Goal: Information Seeking & Learning: Learn about a topic

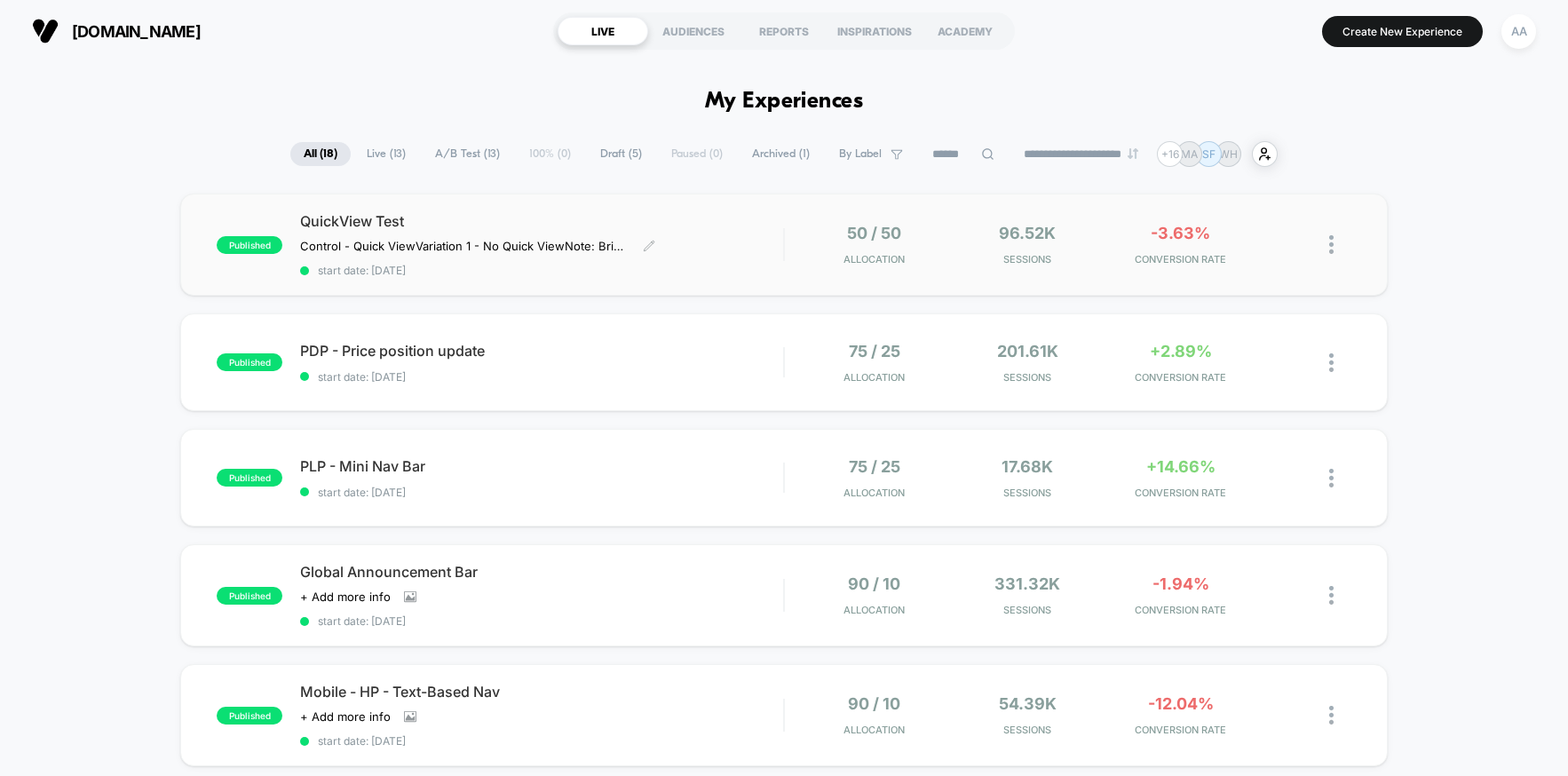
click at [685, 228] on span "QuickView Test" at bounding box center [541, 221] width 483 height 18
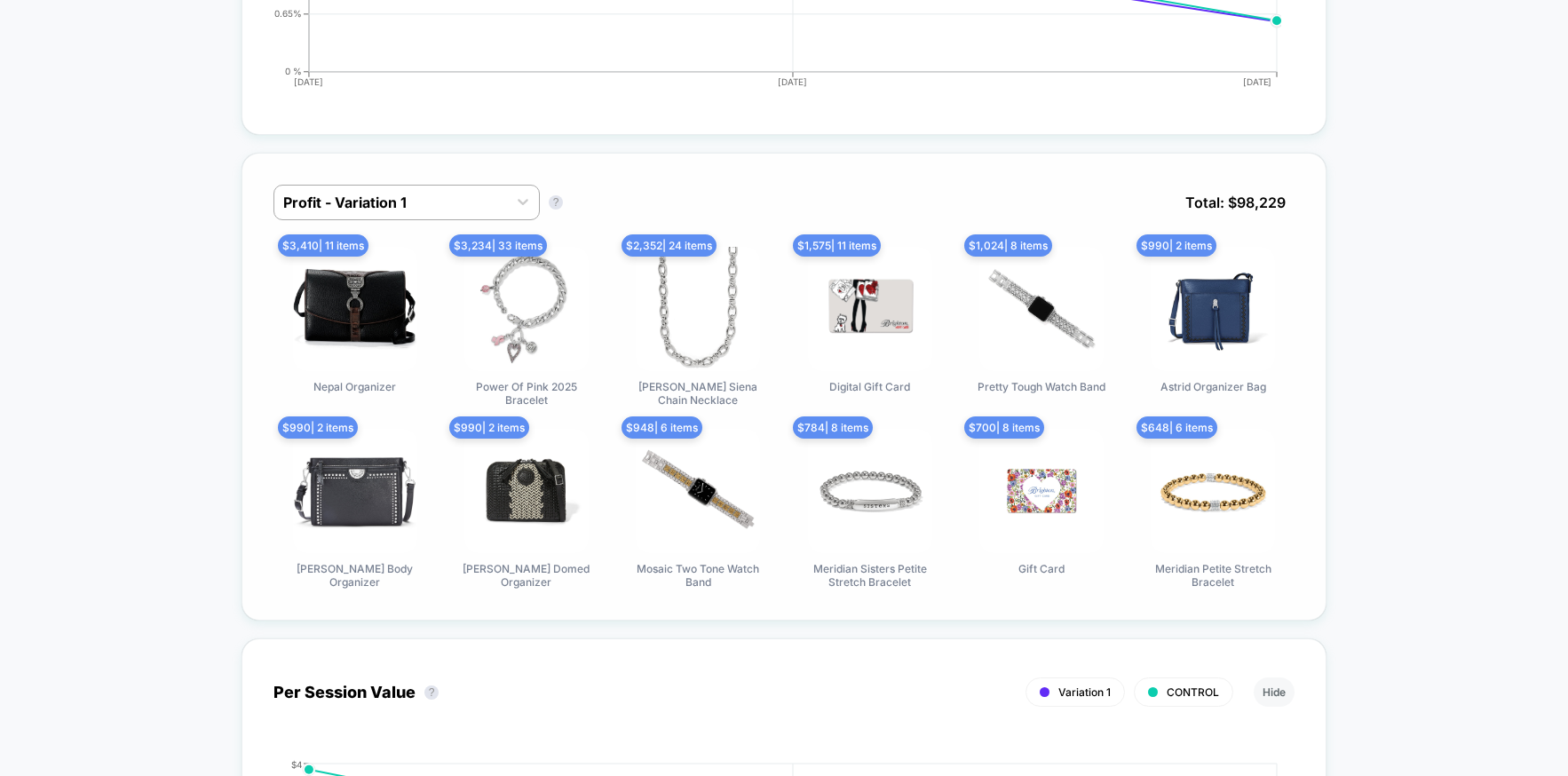
scroll to position [1086, 0]
click at [397, 207] on div at bounding box center [390, 202] width 215 height 22
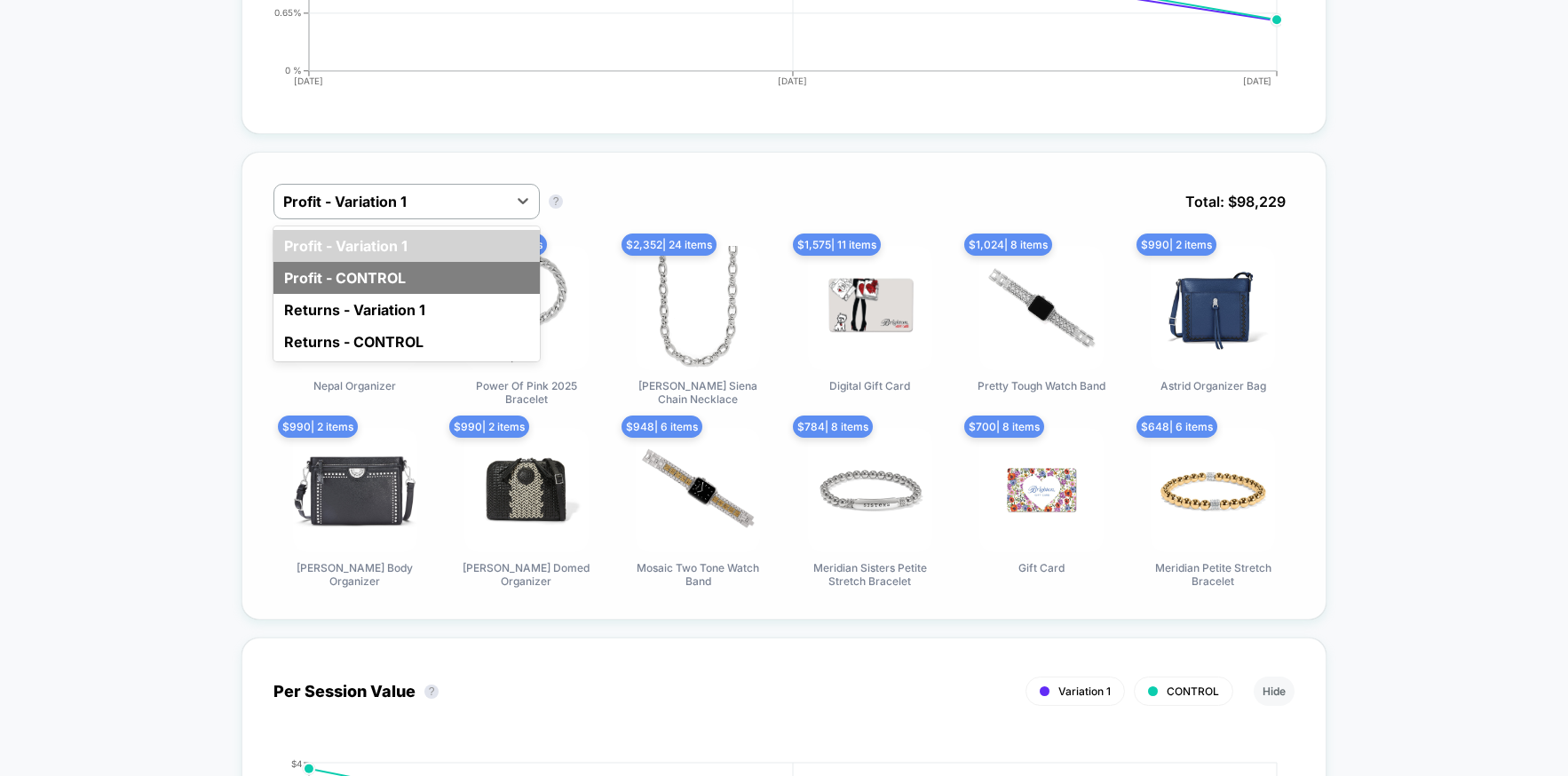
click at [383, 285] on div "Profit - CONTROL" at bounding box center [406, 278] width 266 height 32
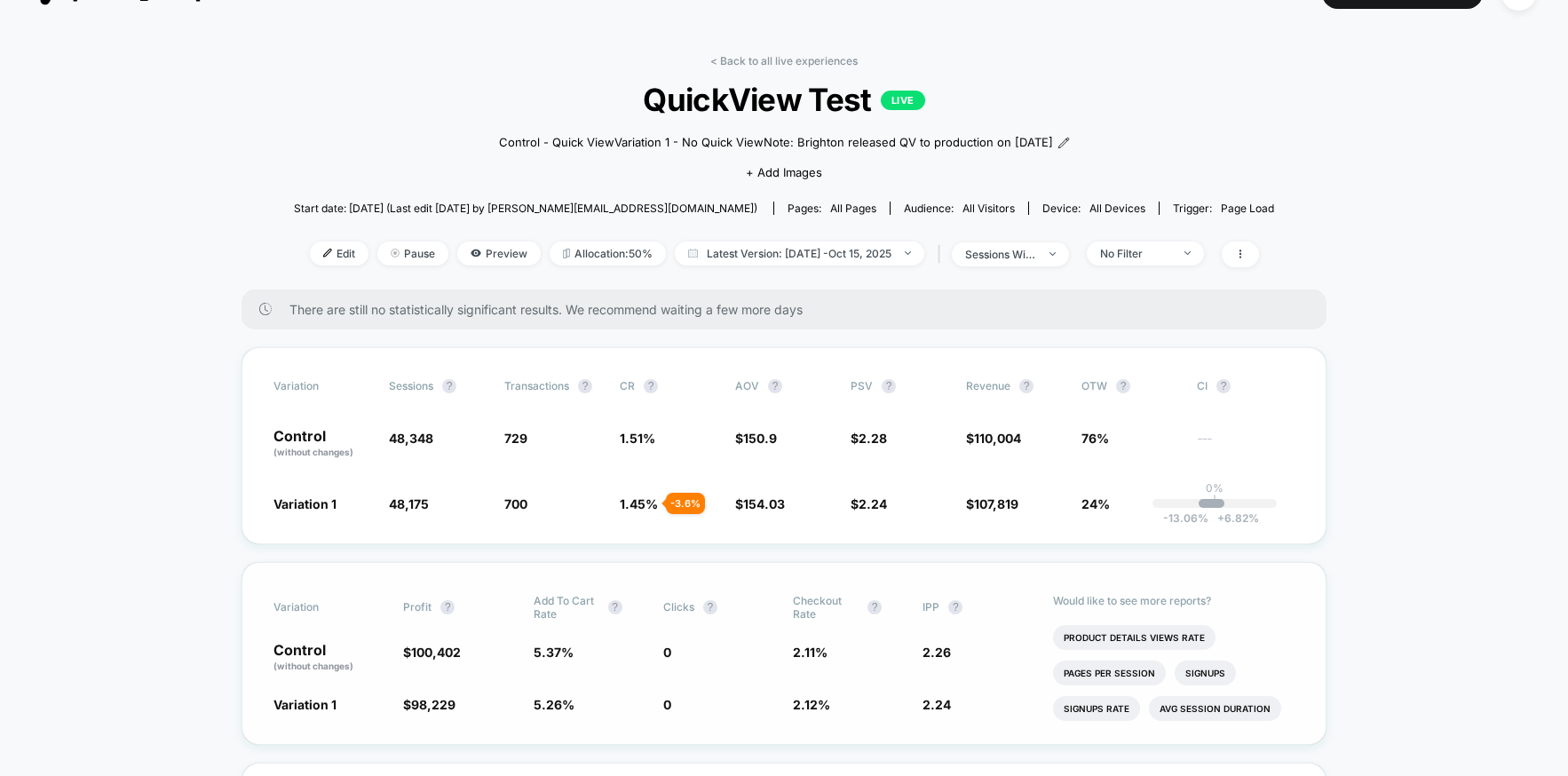
scroll to position [168, 0]
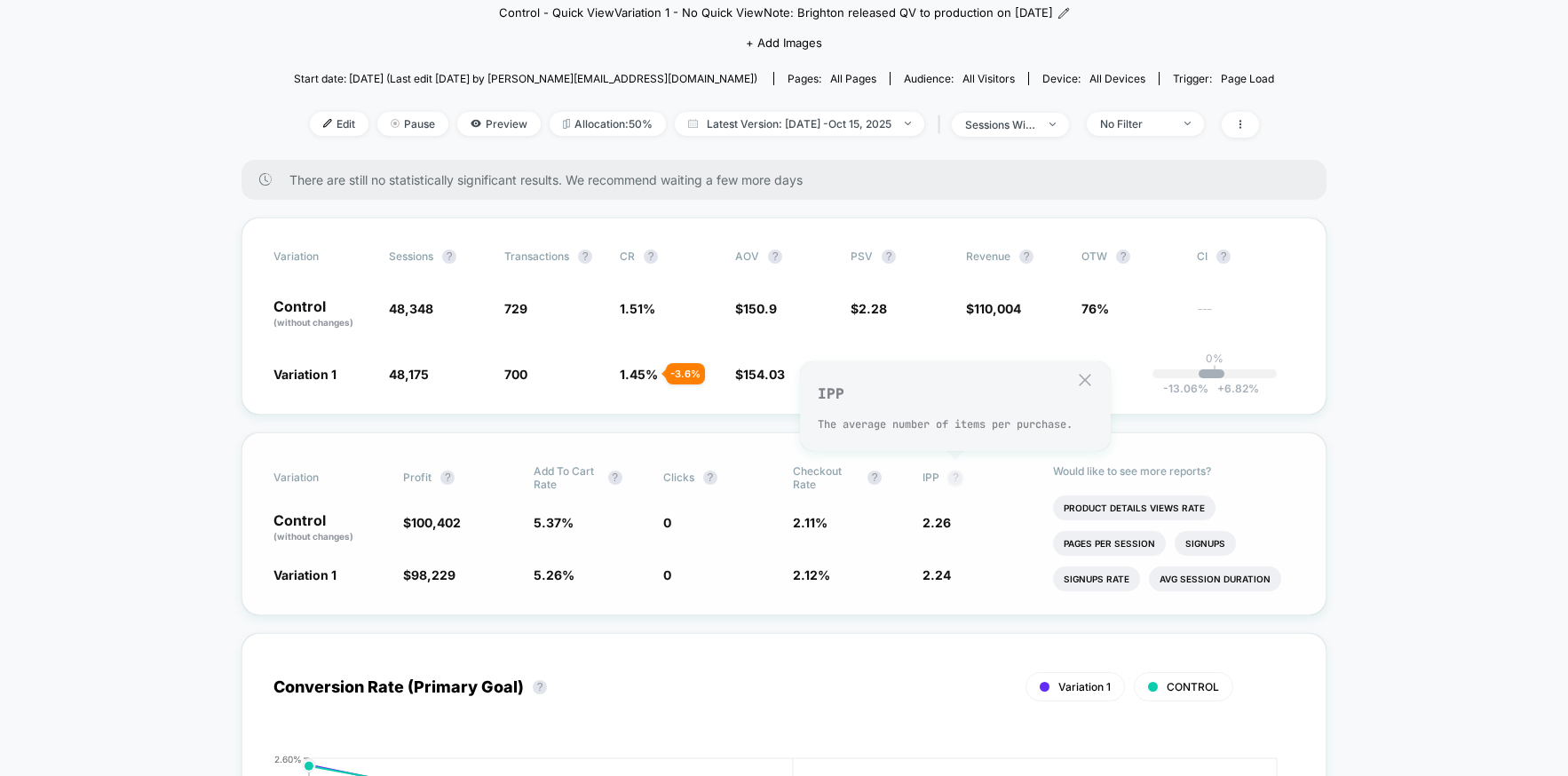
click at [954, 475] on button "?" at bounding box center [955, 477] width 14 height 14
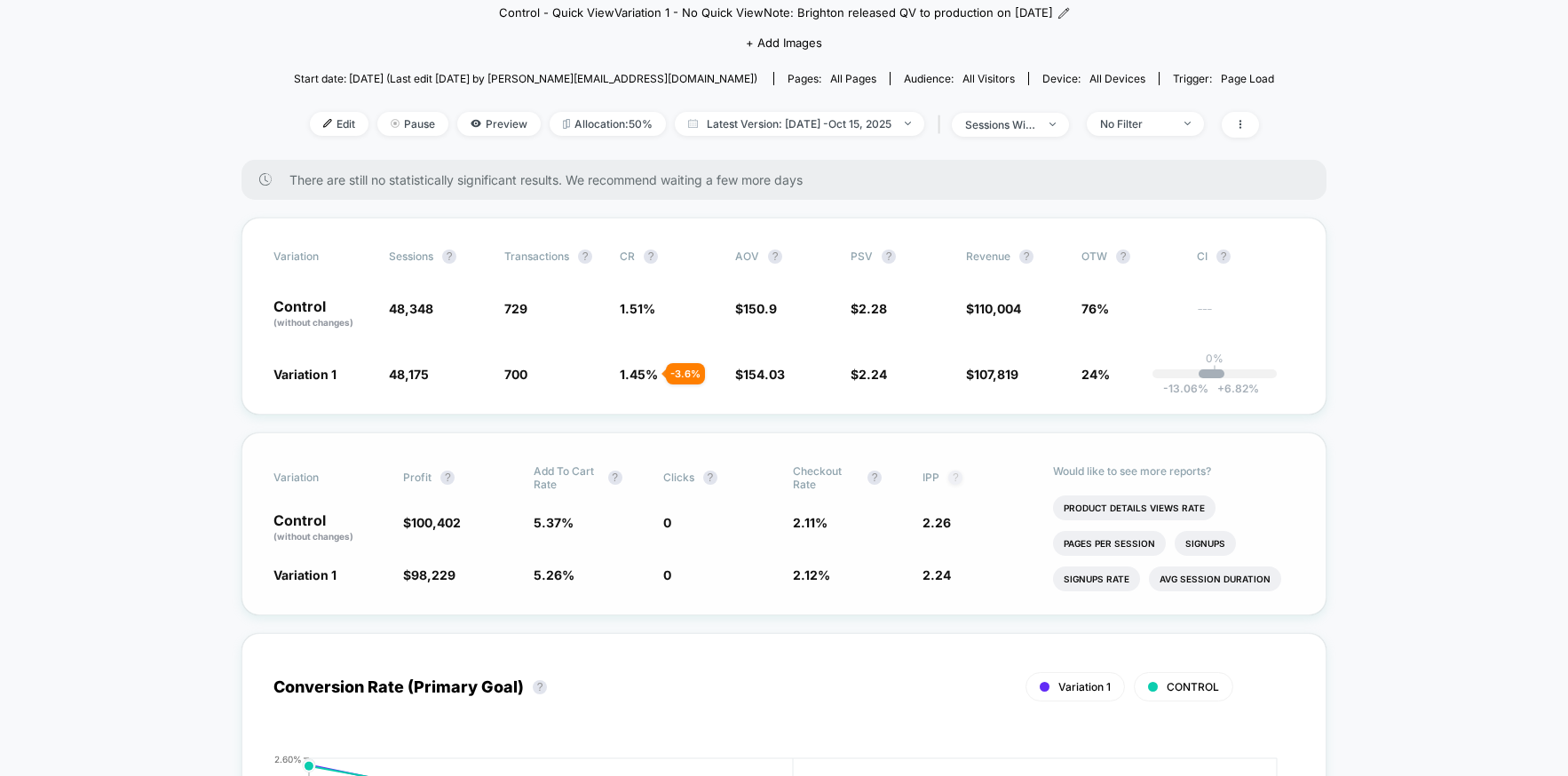
click at [954, 475] on button "?" at bounding box center [955, 477] width 14 height 14
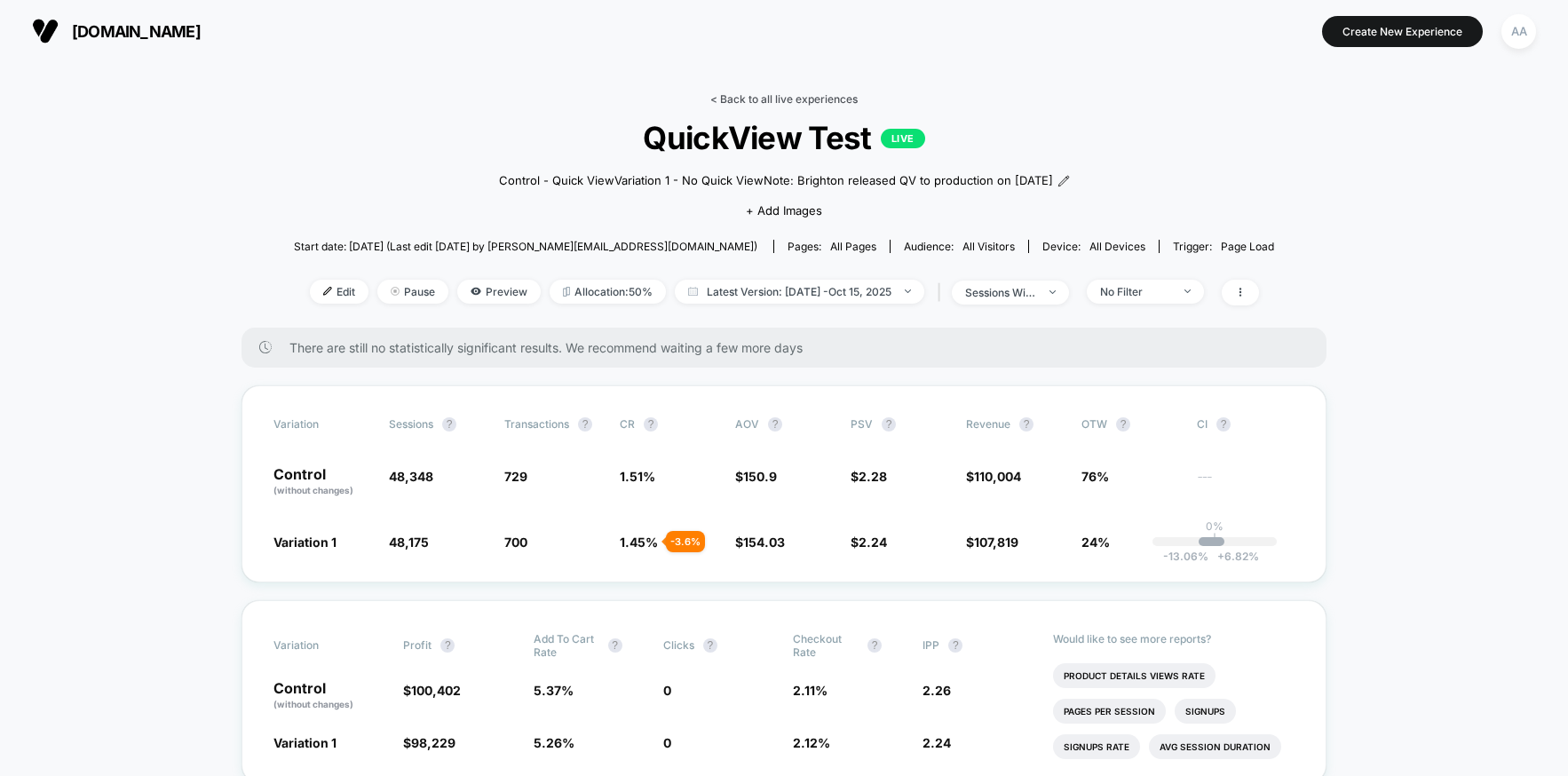
click at [714, 98] on link "< Back to all live experiences" at bounding box center [784, 98] width 147 height 13
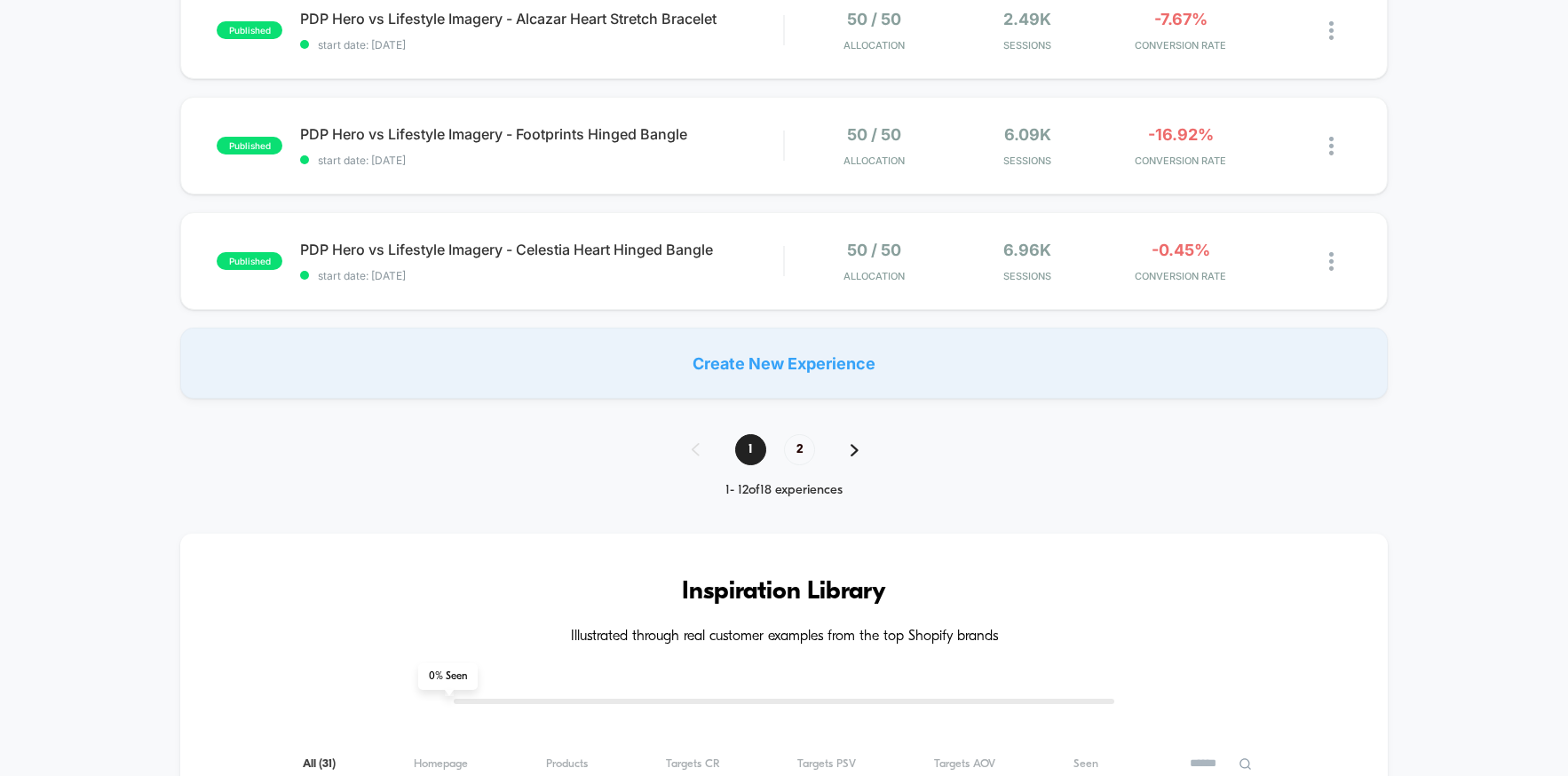
scroll to position [1277, 0]
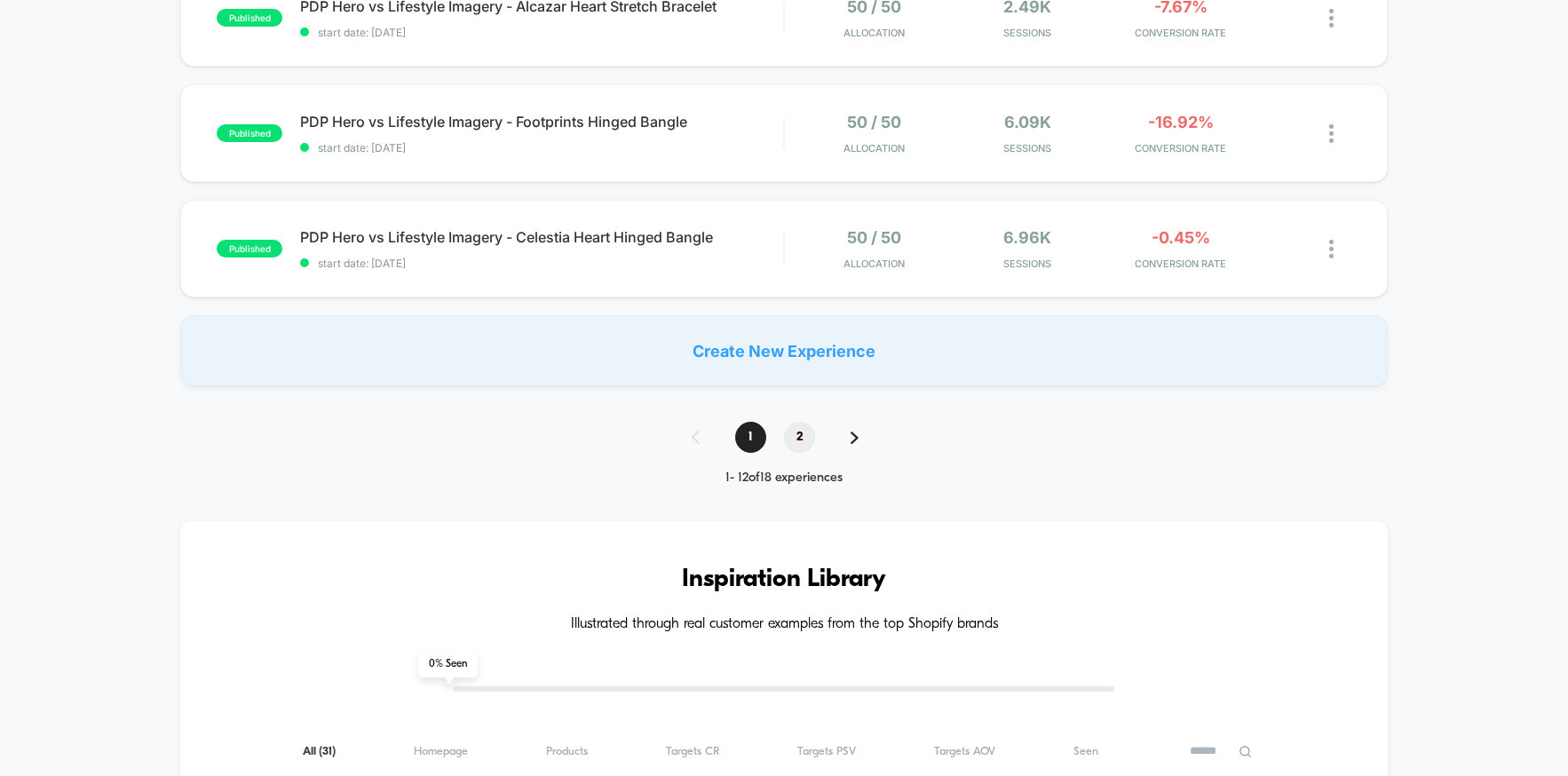
click at [797, 434] on span "2" at bounding box center [799, 436] width 31 height 31
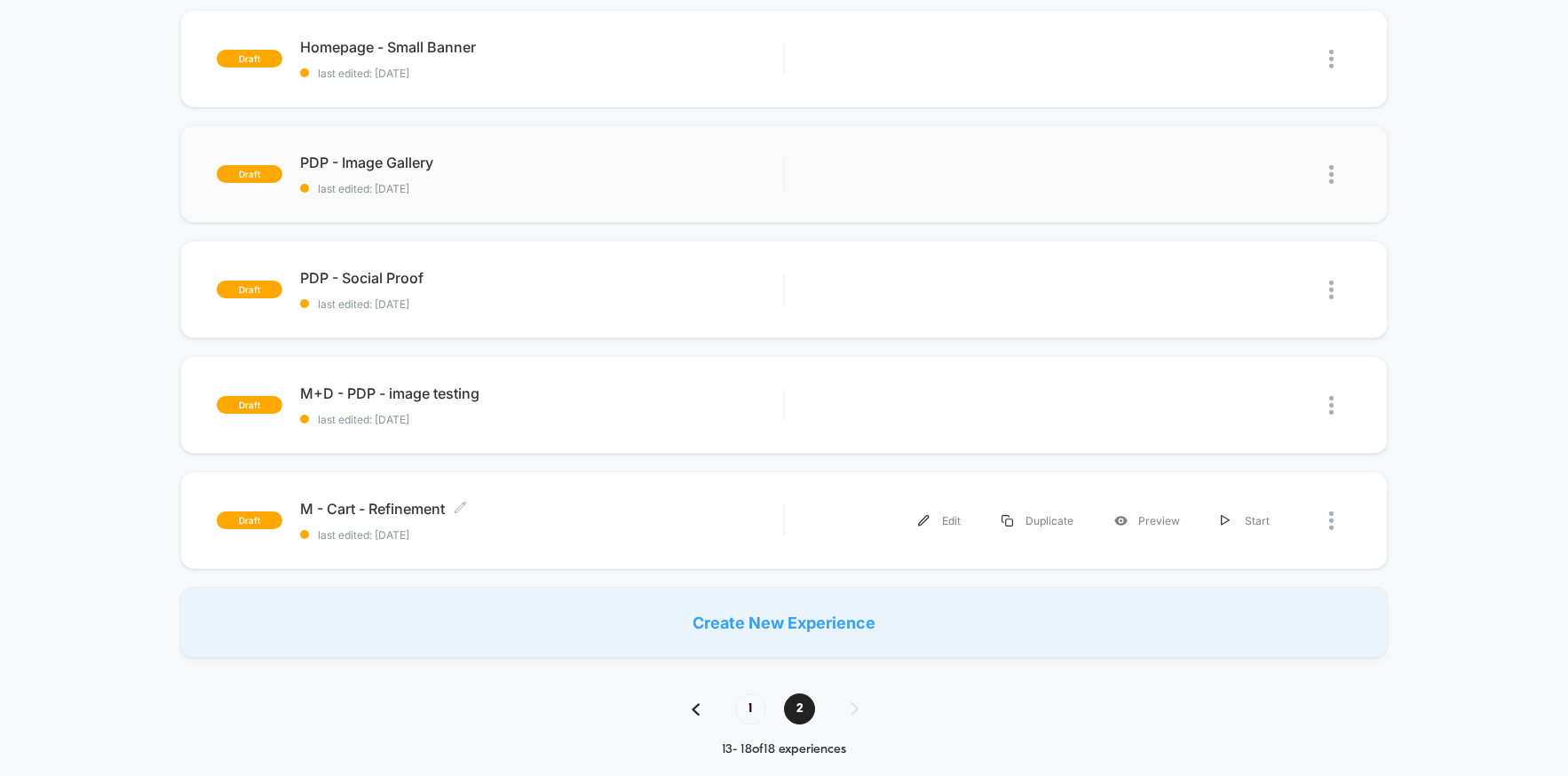
scroll to position [0, 0]
